Goal: Entertainment & Leisure: Browse casually

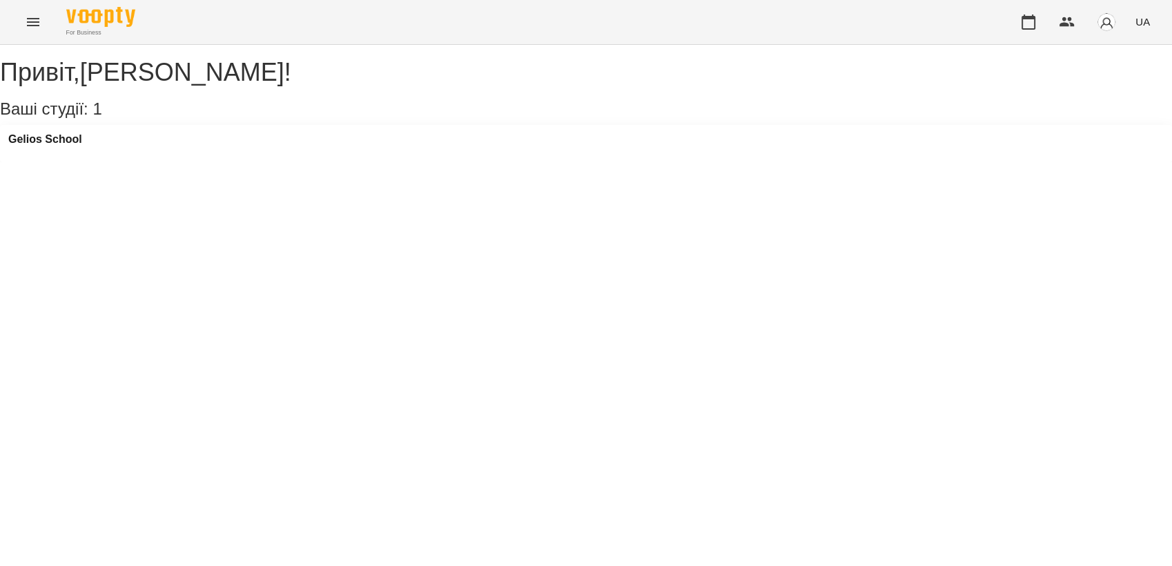
click at [61, 154] on div "Gelios School" at bounding box center [45, 143] width 74 height 21
click at [71, 146] on h3 "Gelios School" at bounding box center [45, 139] width 74 height 12
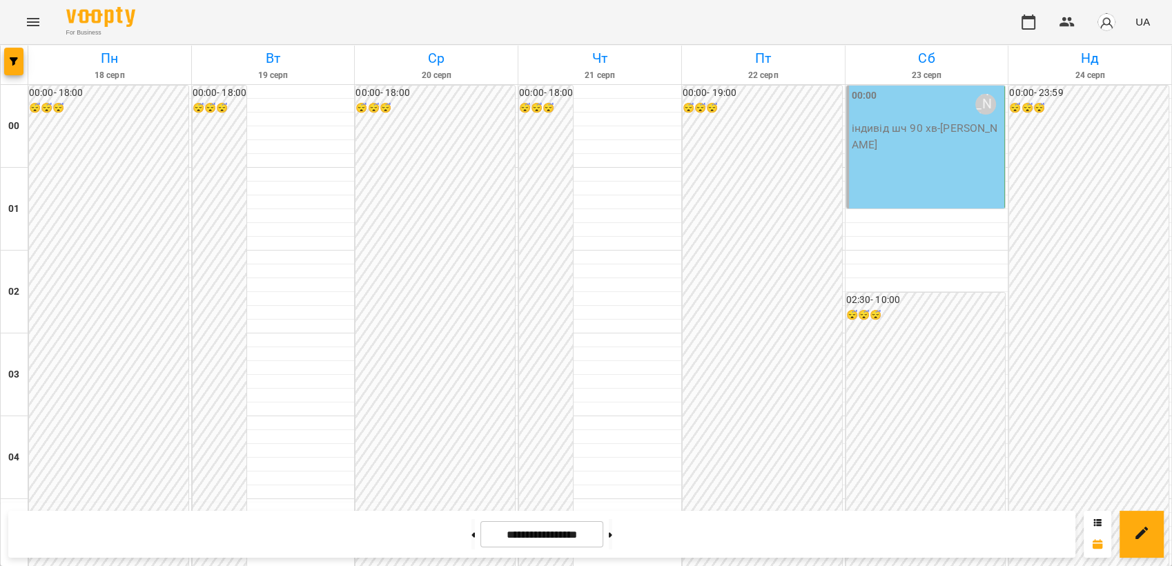
click at [29, 19] on icon "Menu" at bounding box center [33, 22] width 12 height 8
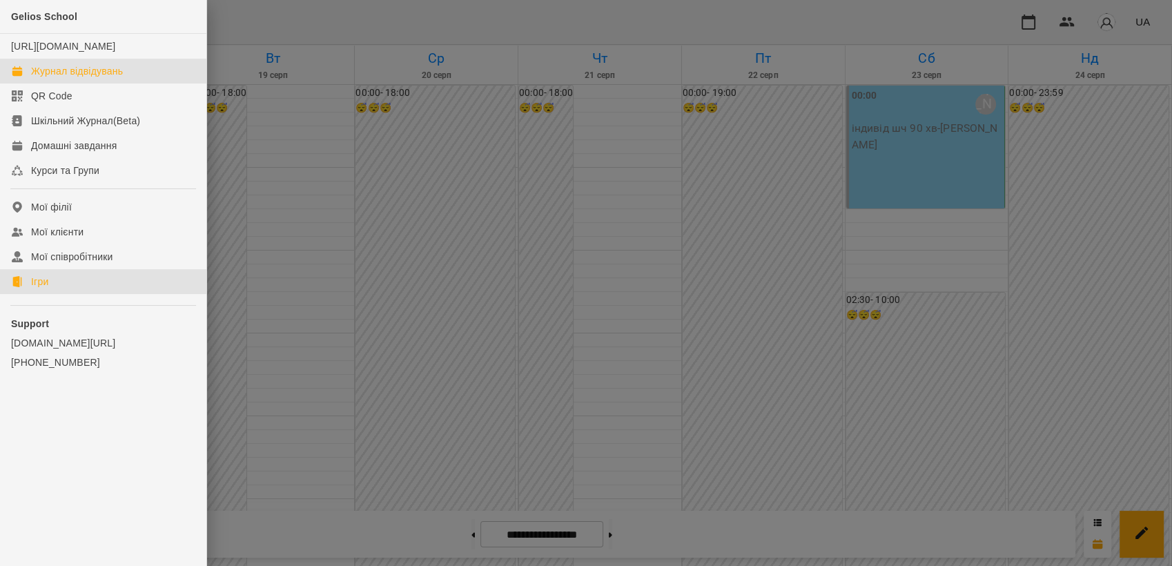
click at [48, 289] on div "Ігри" at bounding box center [39, 282] width 17 height 14
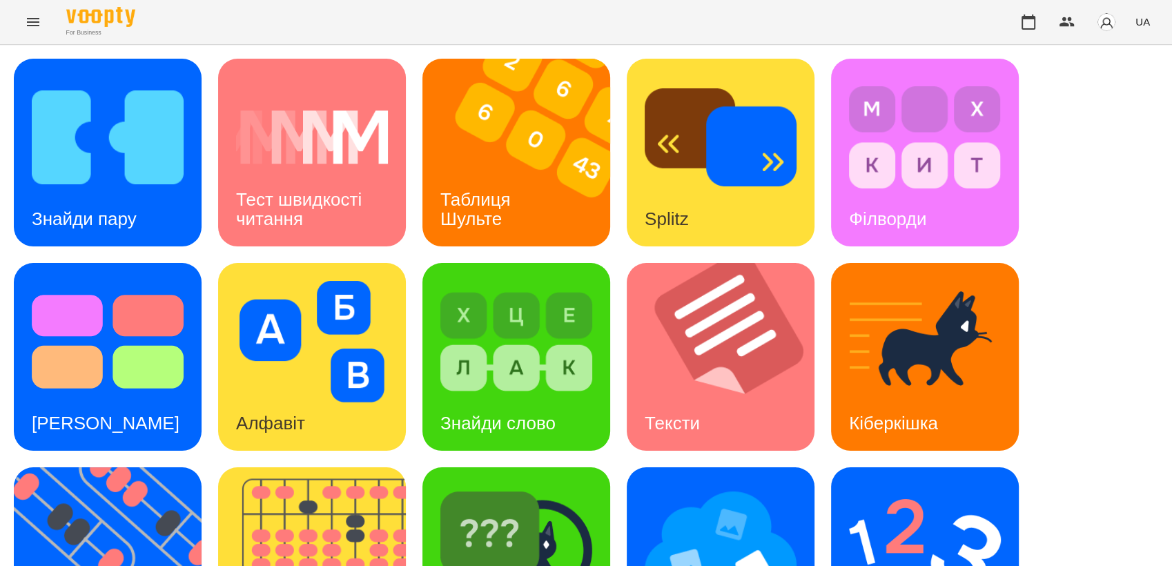
scroll to position [226, 0]
click at [1159, 231] on div "Знайди пару Тест швидкості читання Таблиця [PERSON_NAME] Splitz Філворди Тест С…" at bounding box center [586, 459] width 1172 height 829
click at [816, 484] on div "Знайди пару Тест швидкості читання Таблиця [PERSON_NAME] Splitz Філворди Тест С…" at bounding box center [586, 459] width 1145 height 801
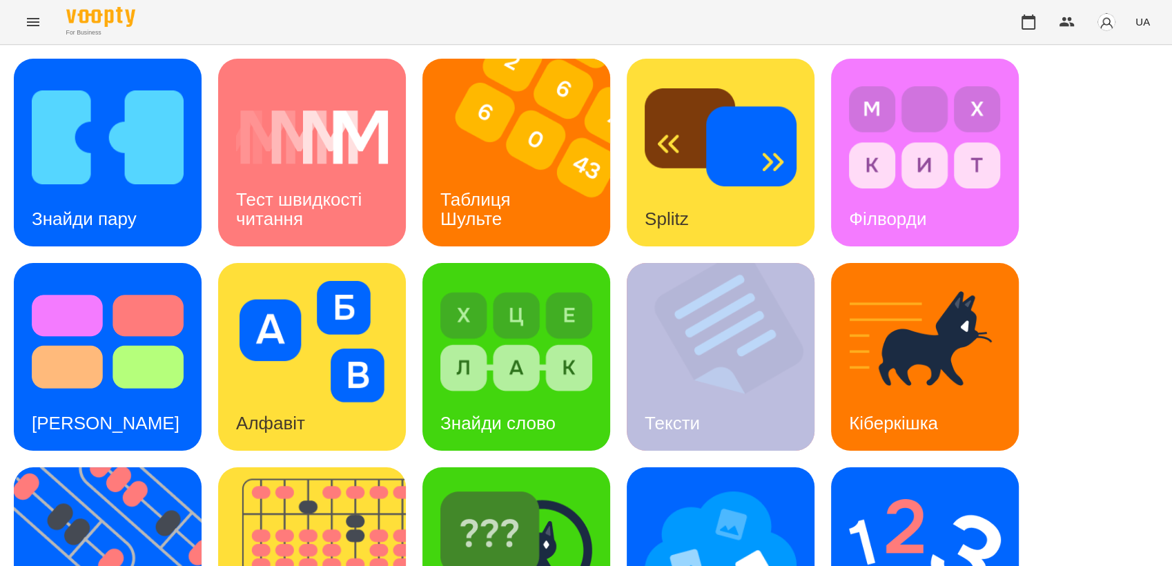
drag, startPoint x: 621, startPoint y: 141, endPoint x: 649, endPoint y: 164, distance: 36.8
click at [649, 164] on div "Знайди пару Тест швидкості читання Таблиця [PERSON_NAME] Splitz Філворди Тест С…" at bounding box center [586, 459] width 1145 height 801
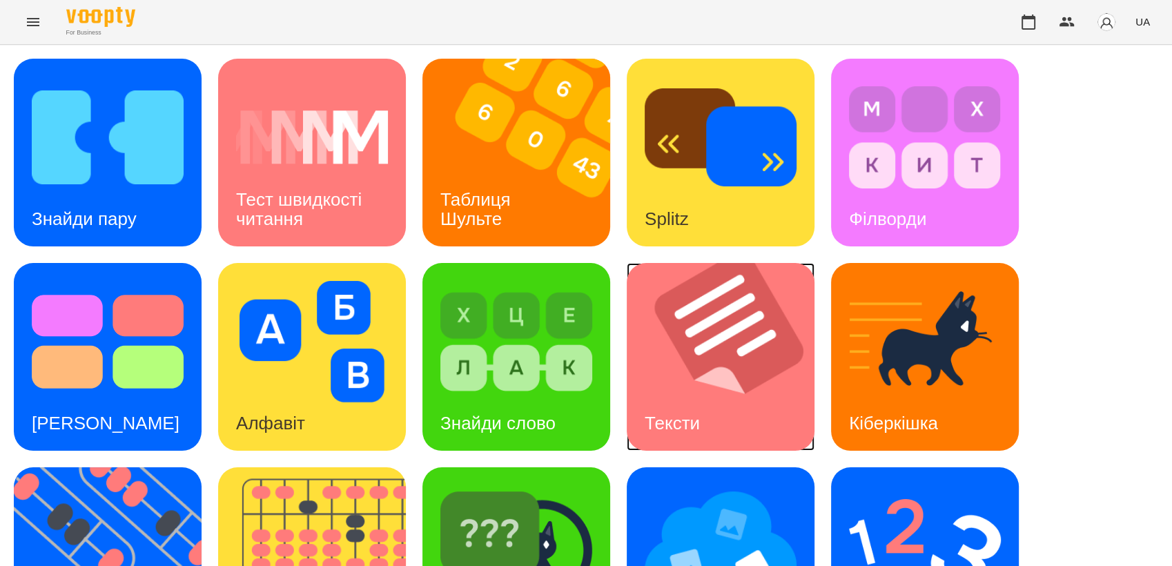
click at [649, 263] on img at bounding box center [729, 357] width 205 height 188
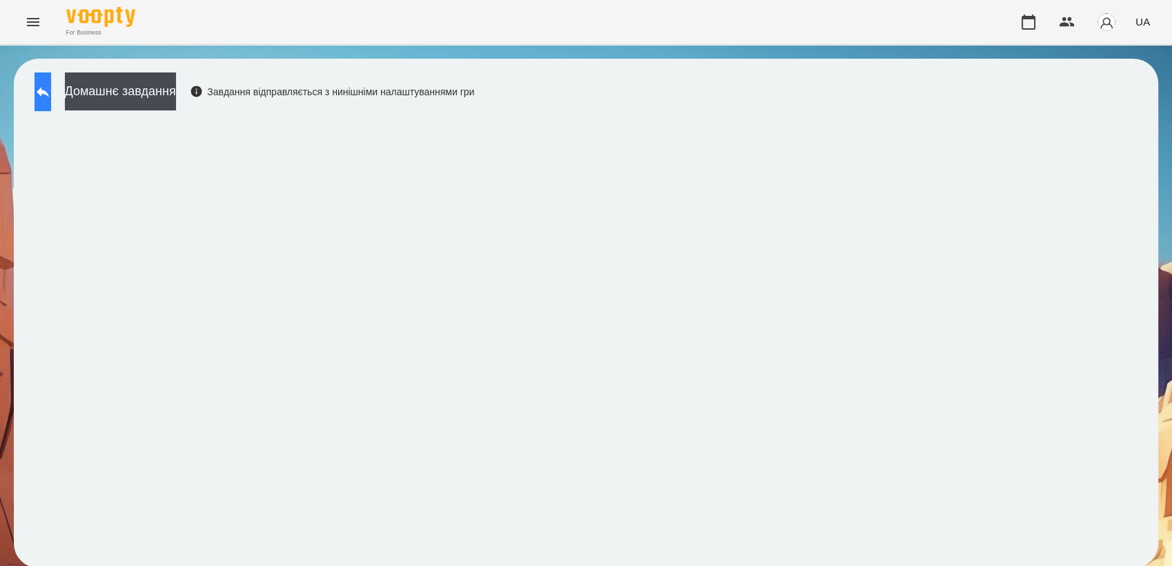
click at [51, 101] on button at bounding box center [43, 91] width 17 height 39
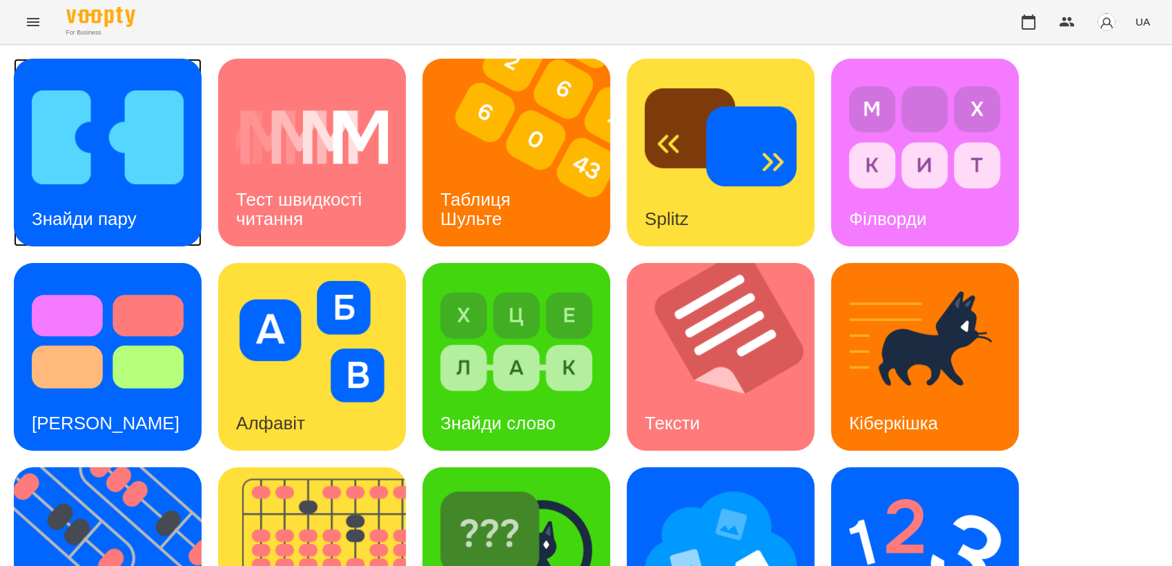
click at [158, 159] on img at bounding box center [108, 138] width 152 height 122
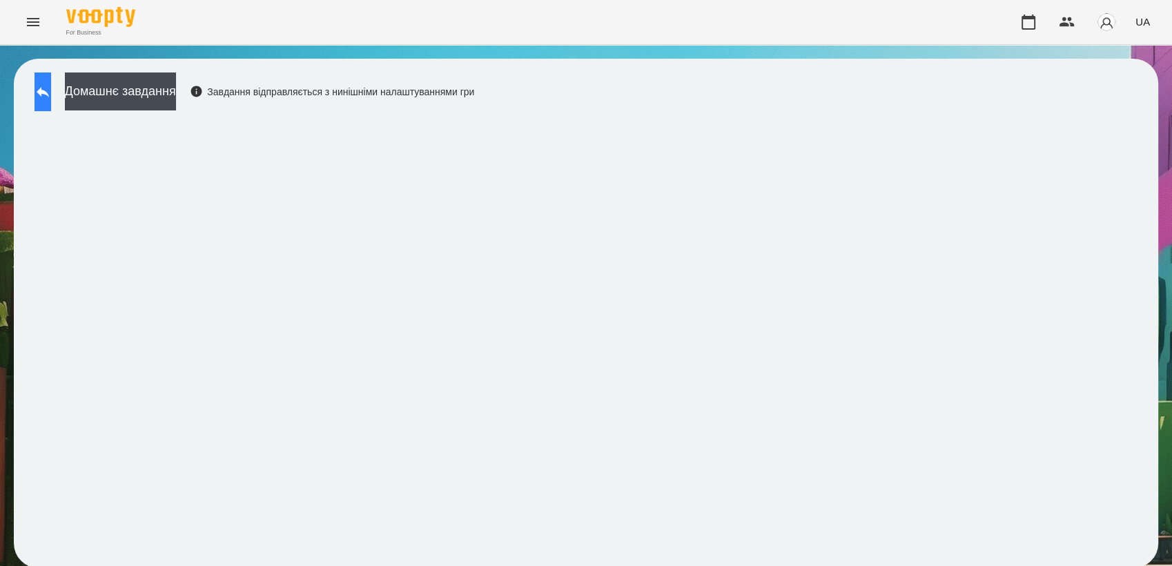
click at [51, 110] on button at bounding box center [43, 91] width 17 height 39
